Goal: Transaction & Acquisition: Book appointment/travel/reservation

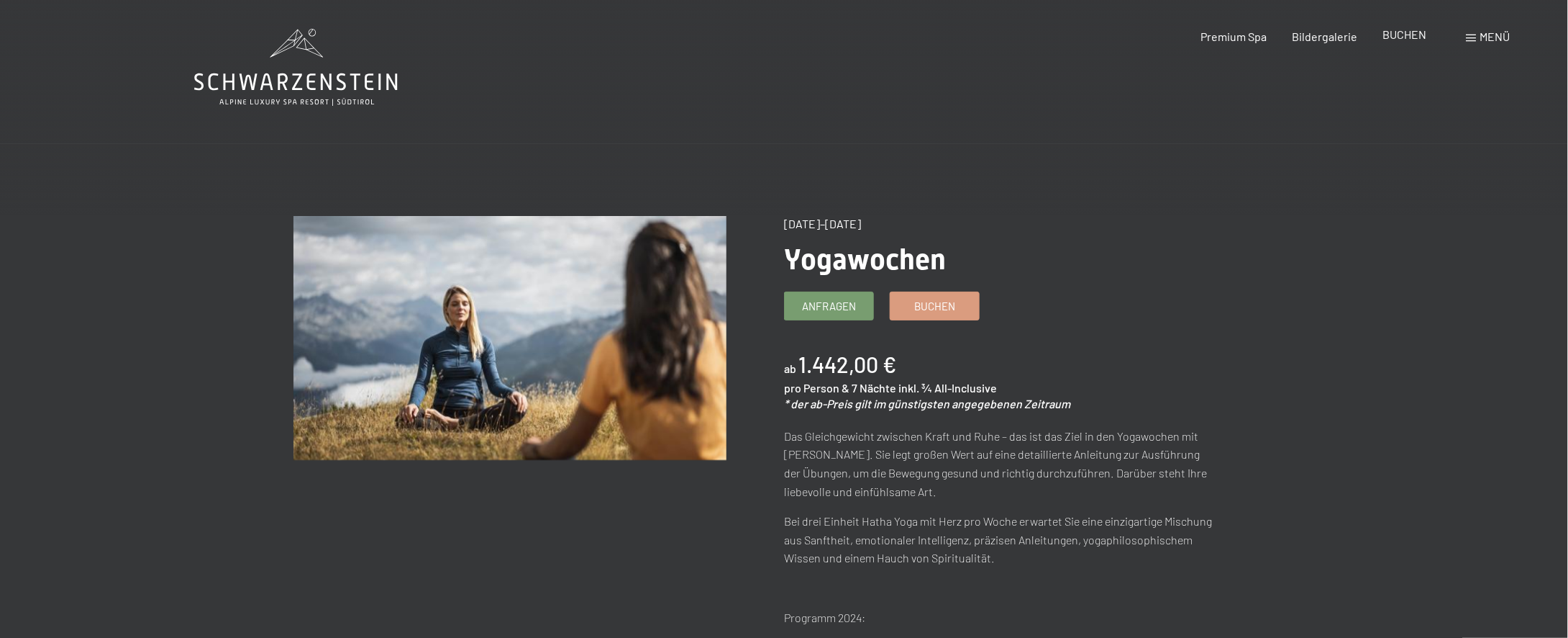
click at [1399, 40] on span "BUCHEN" at bounding box center [1405, 34] width 43 height 14
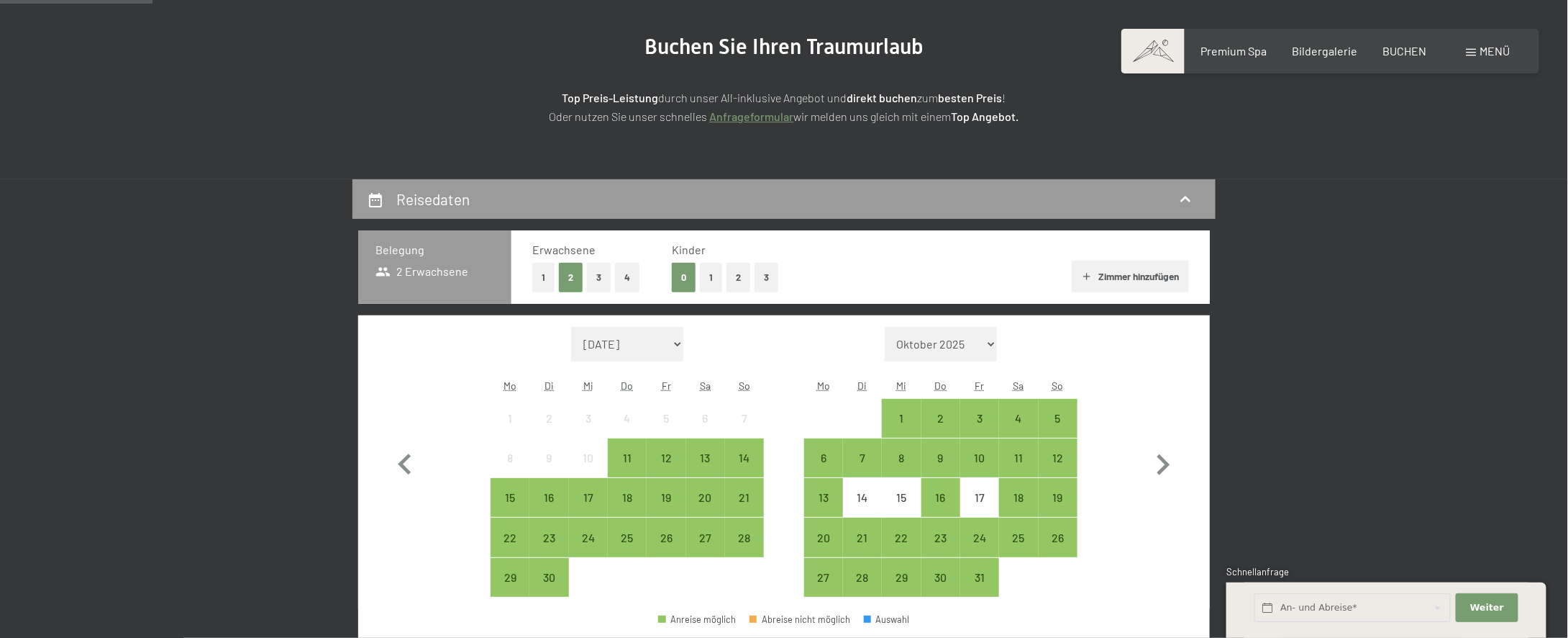
scroll to position [144, 0]
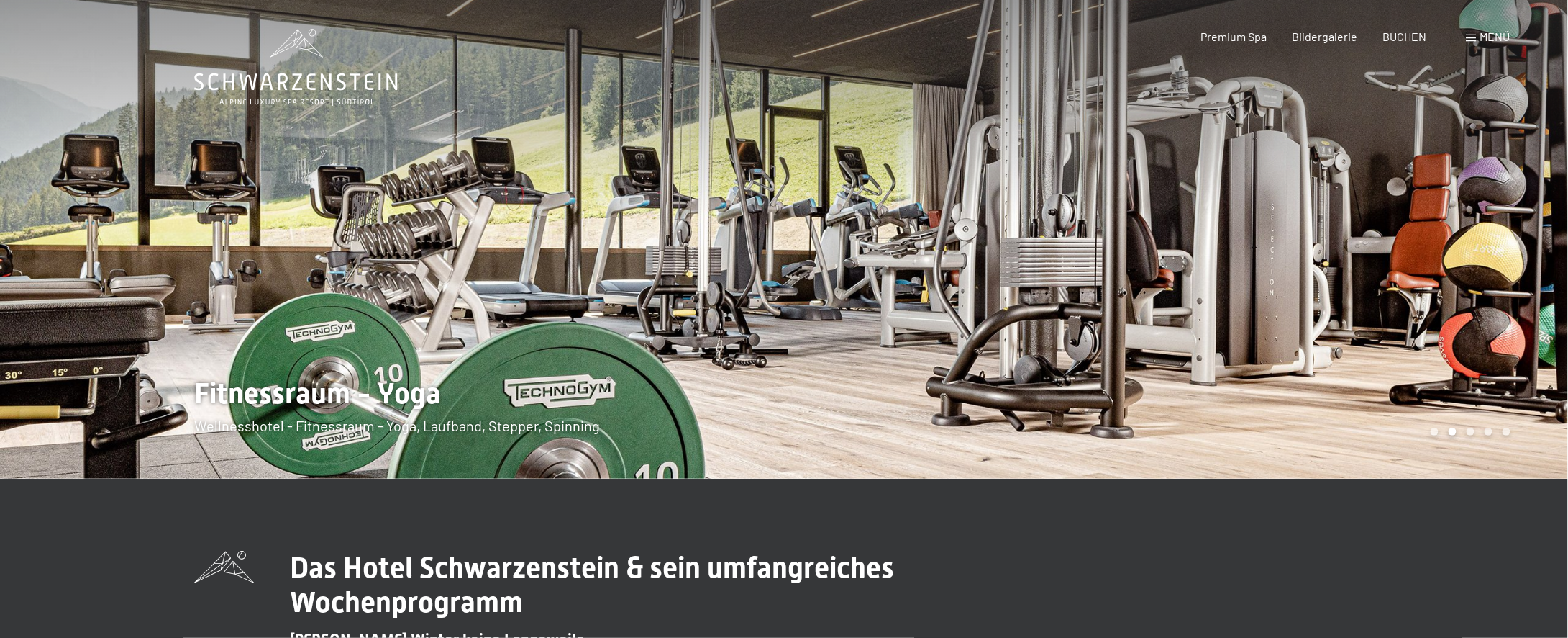
click at [326, 102] on icon at bounding box center [296, 68] width 204 height 77
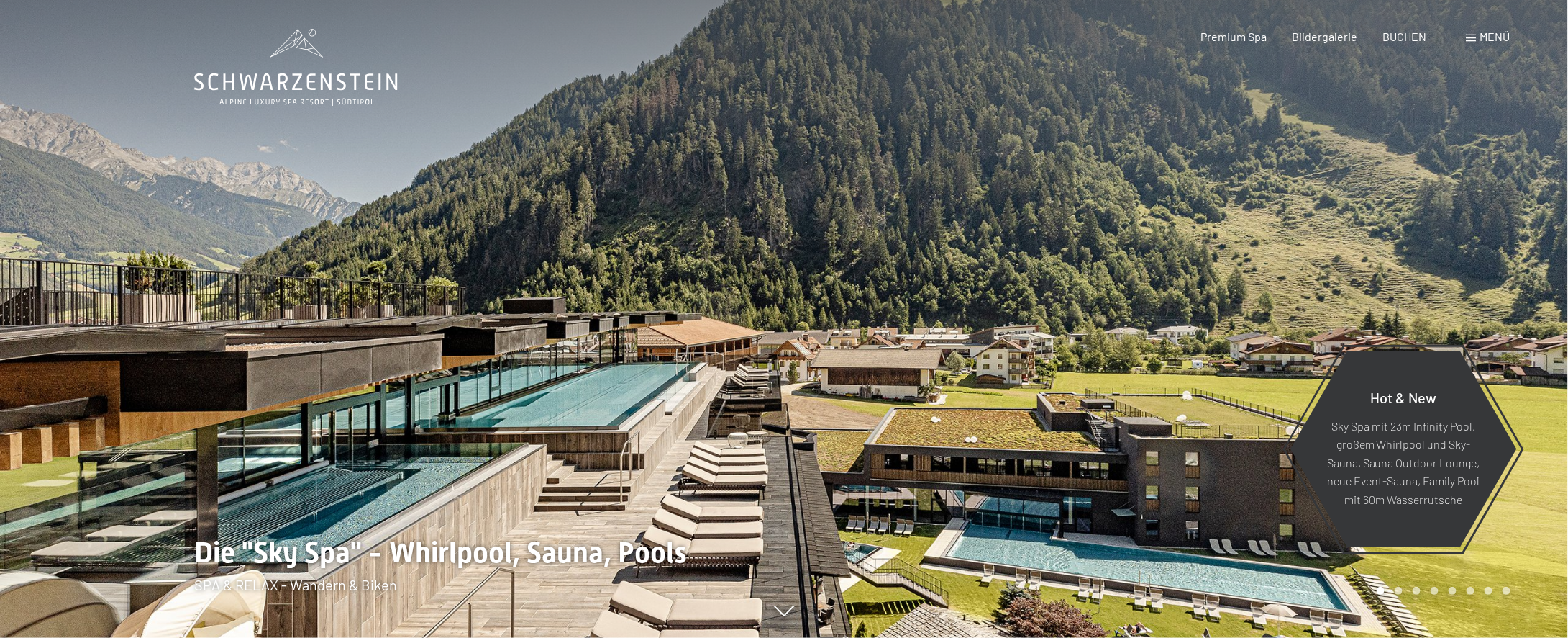
click at [1475, 37] on span at bounding box center [1471, 38] width 10 height 7
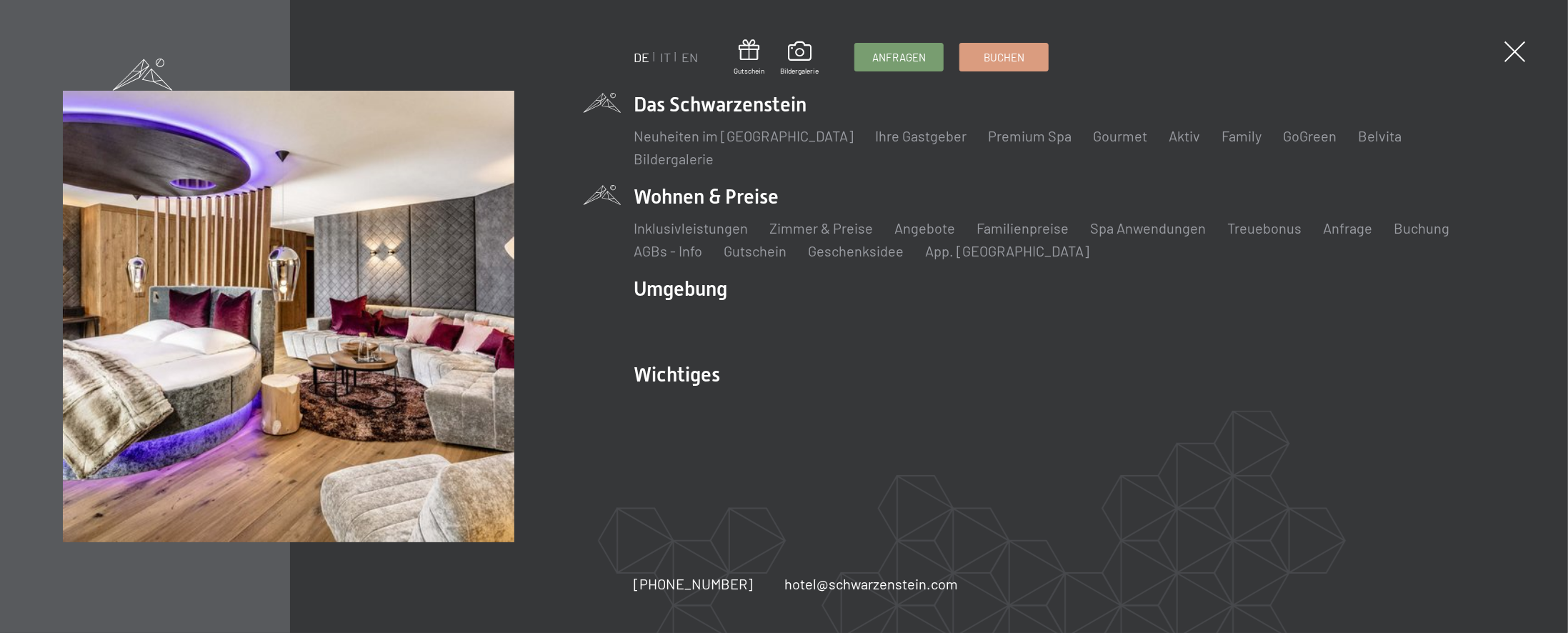
click at [701, 184] on li "Wohnen & Preise Inklusivleistungen Zimmer & Preise Liste Angebote Liste Familie…" at bounding box center [1069, 222] width 871 height 78
click at [932, 223] on link "Angebote" at bounding box center [924, 228] width 60 height 17
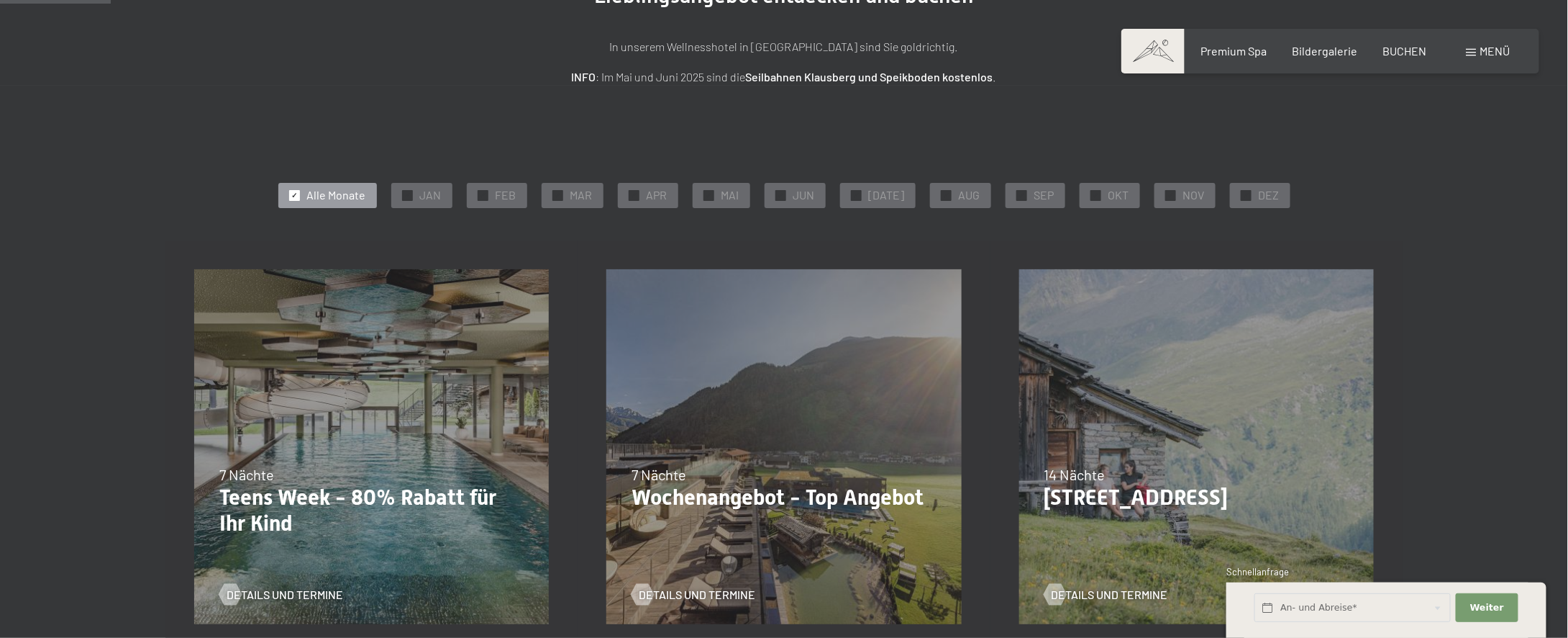
scroll to position [216, 0]
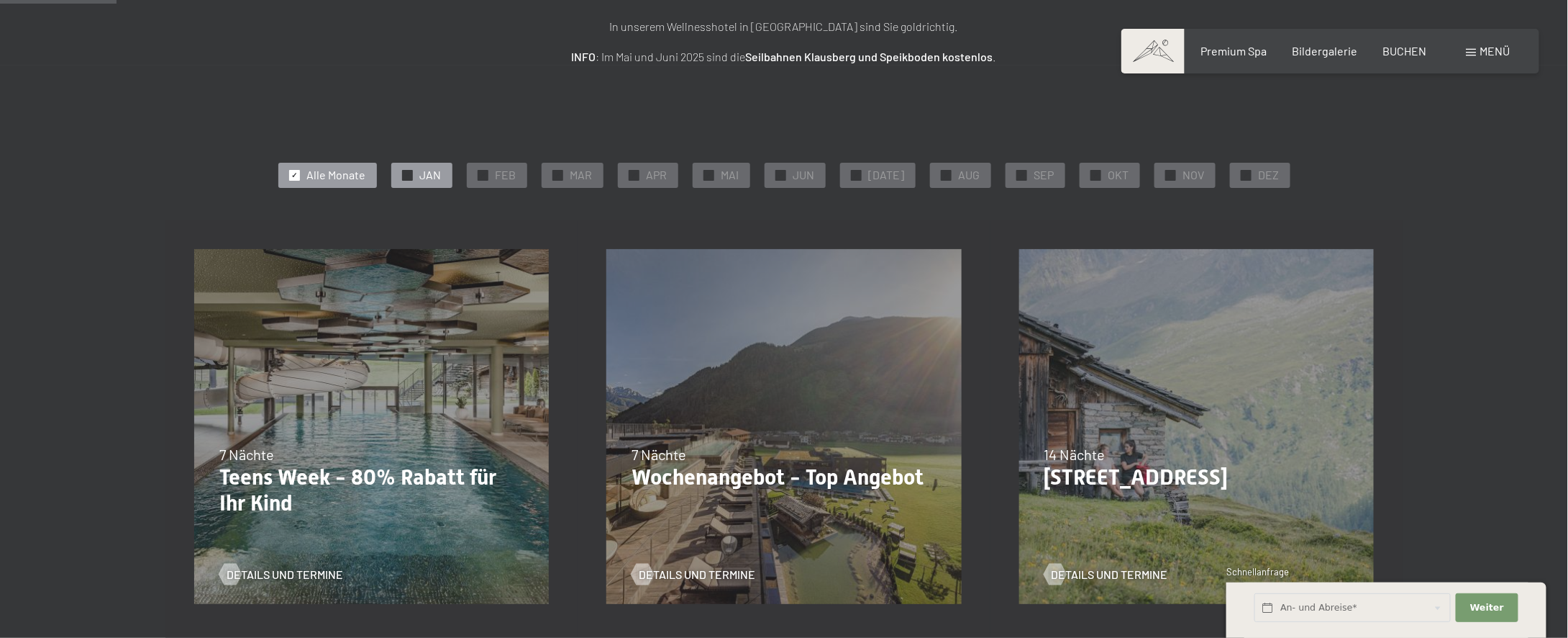
click at [442, 176] on span "JAN" at bounding box center [431, 175] width 21 height 15
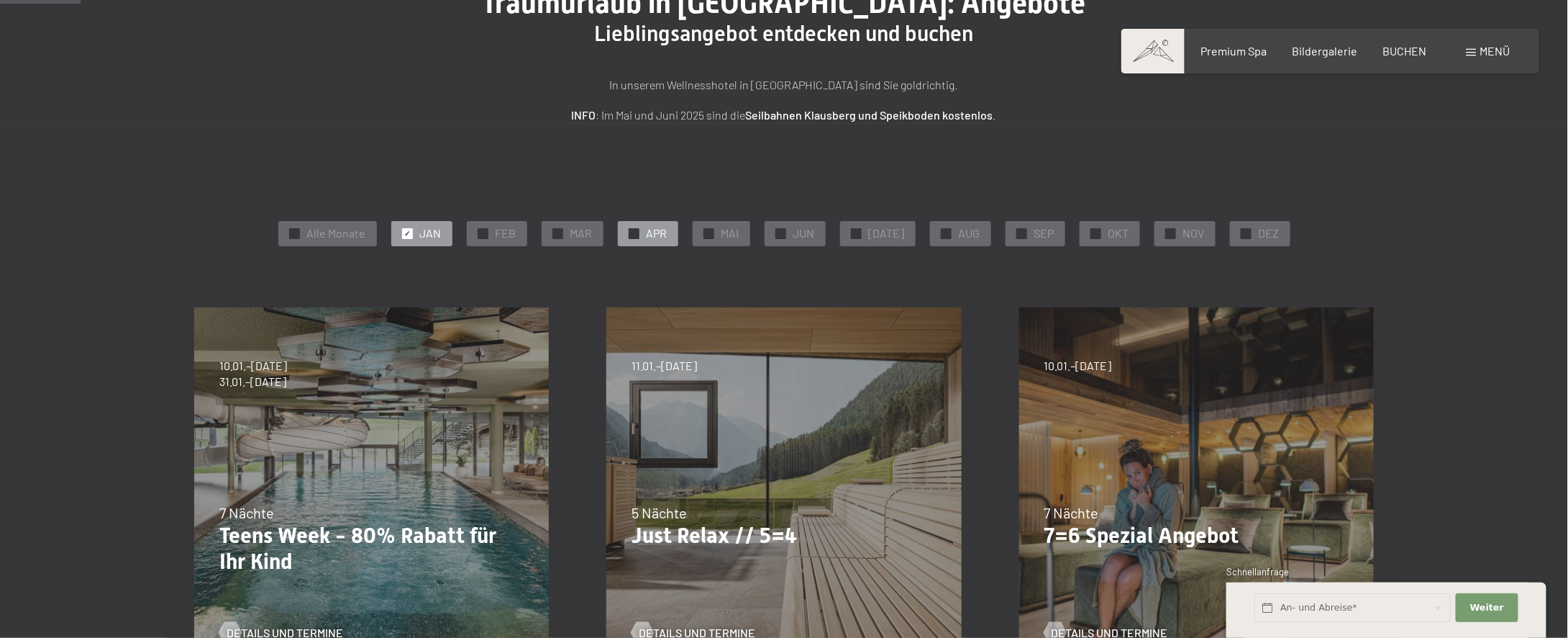
scroll to position [0, 0]
